Goal: Information Seeking & Learning: Find specific fact

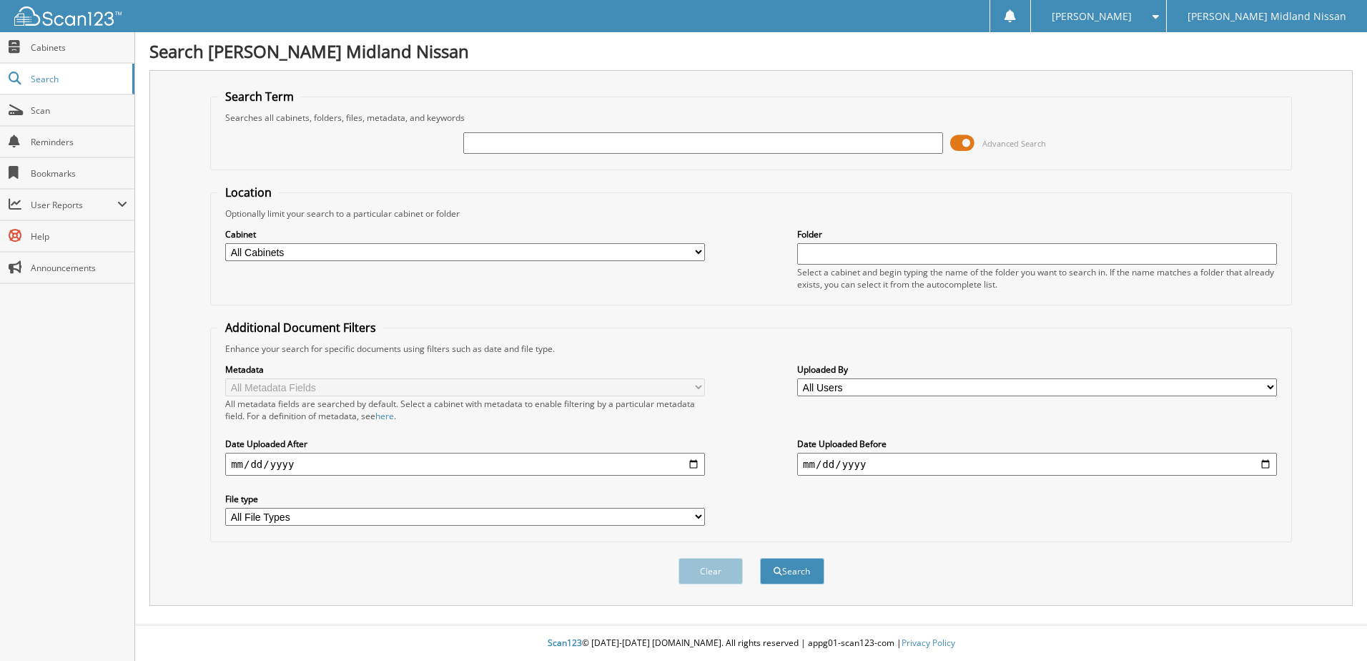
click at [499, 144] on input "text" at bounding box center [703, 142] width 480 height 21
type input "23qa66"
click at [784, 572] on button "Search" at bounding box center [792, 571] width 64 height 26
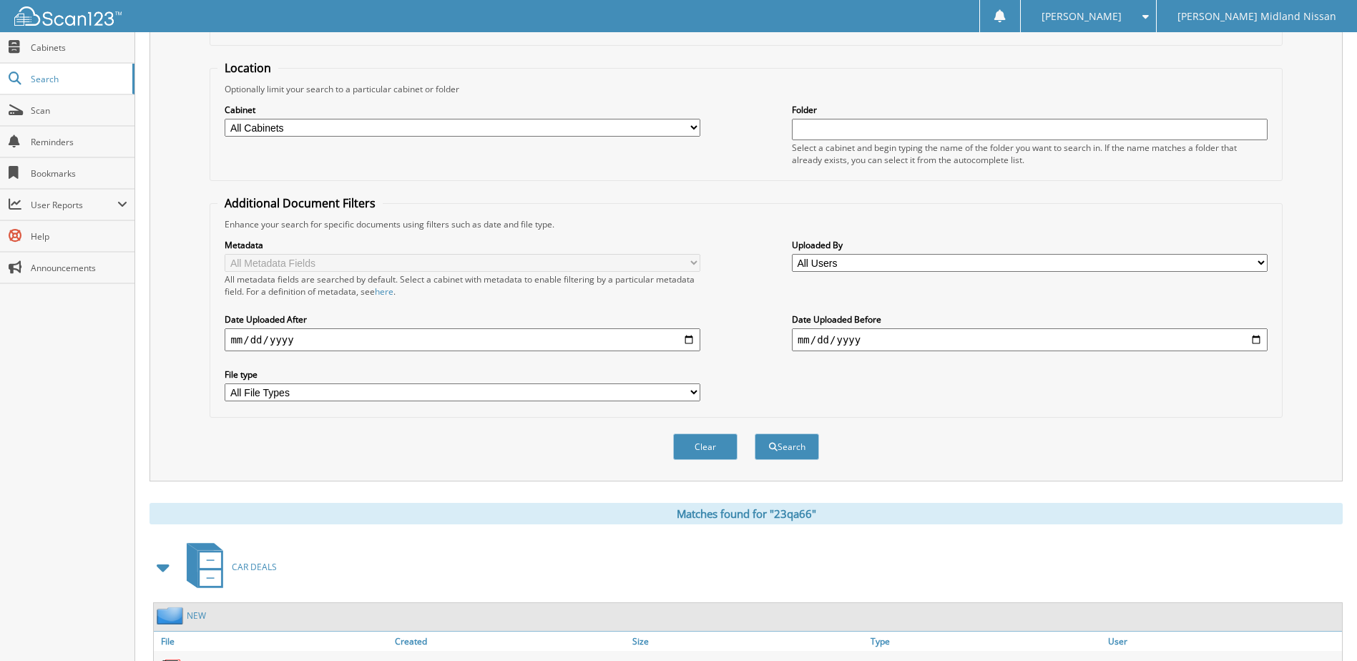
scroll to position [334, 0]
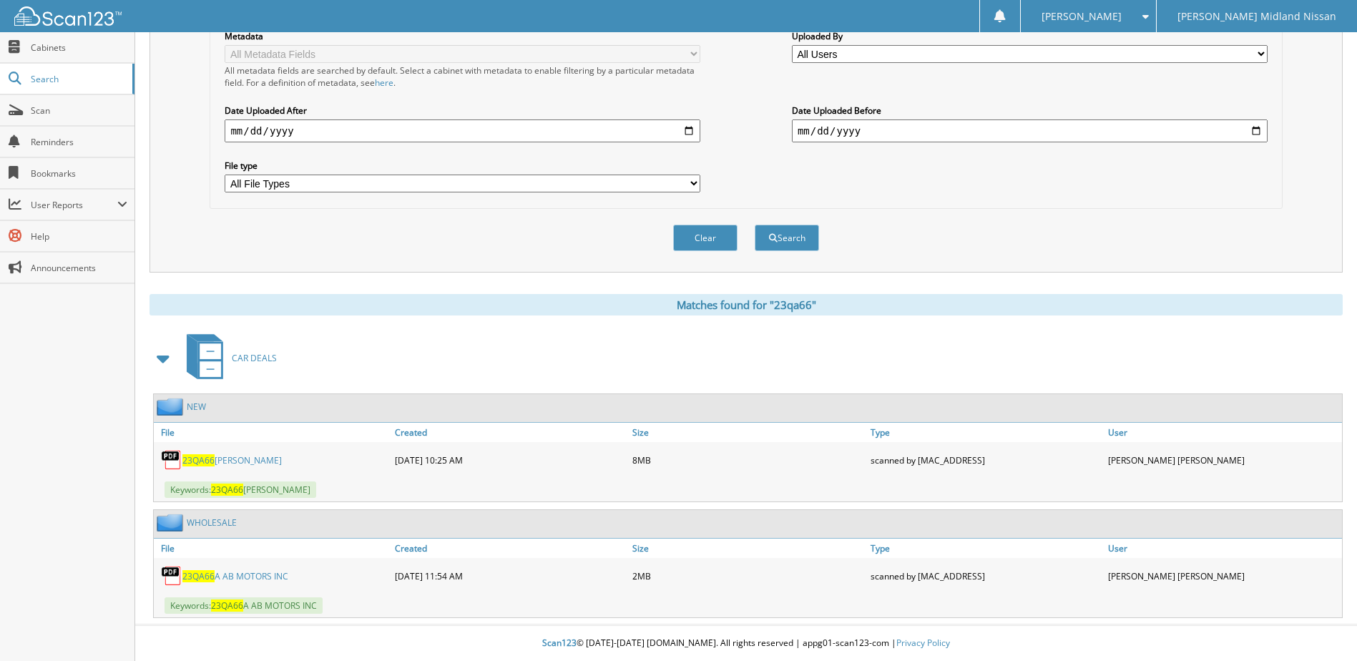
click at [210, 457] on span "23QA66" at bounding box center [198, 460] width 32 height 12
